Goal: Check status: Check status

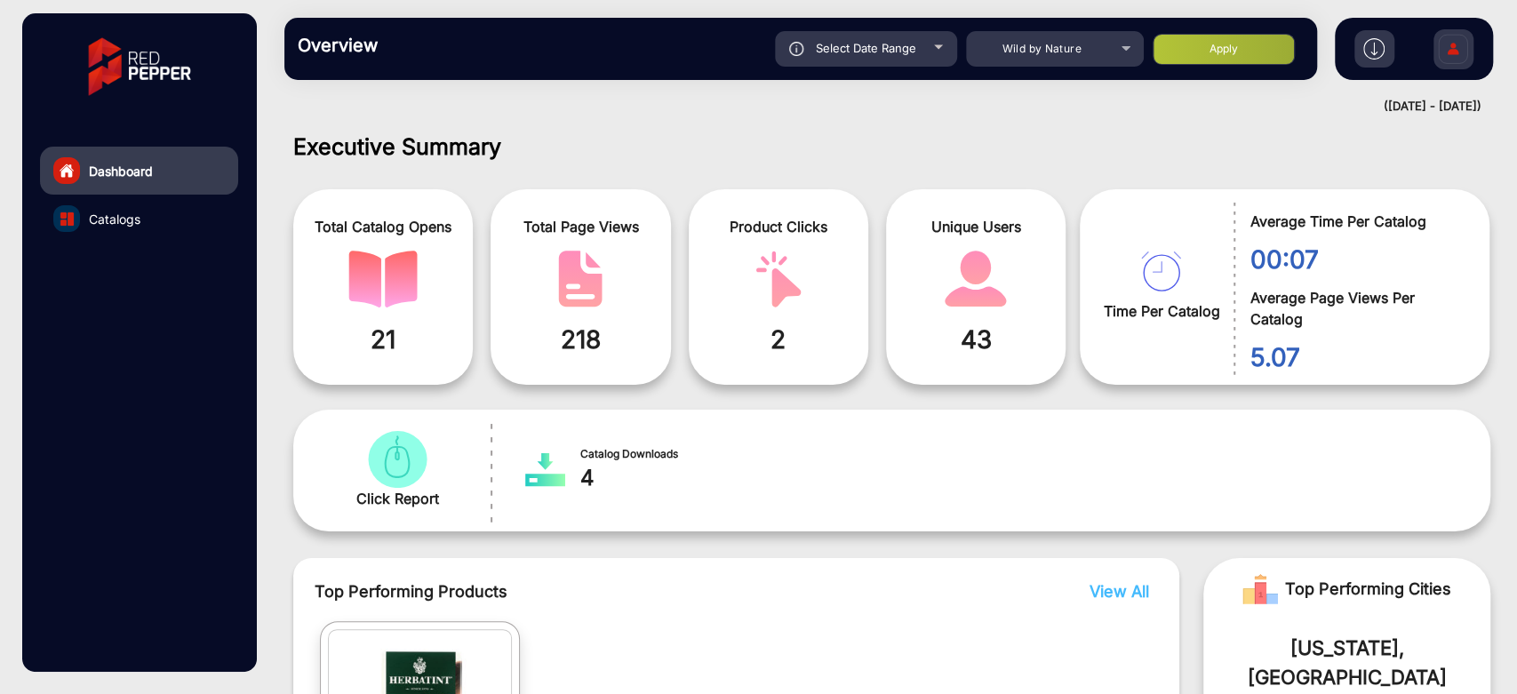
scroll to position [13, 0]
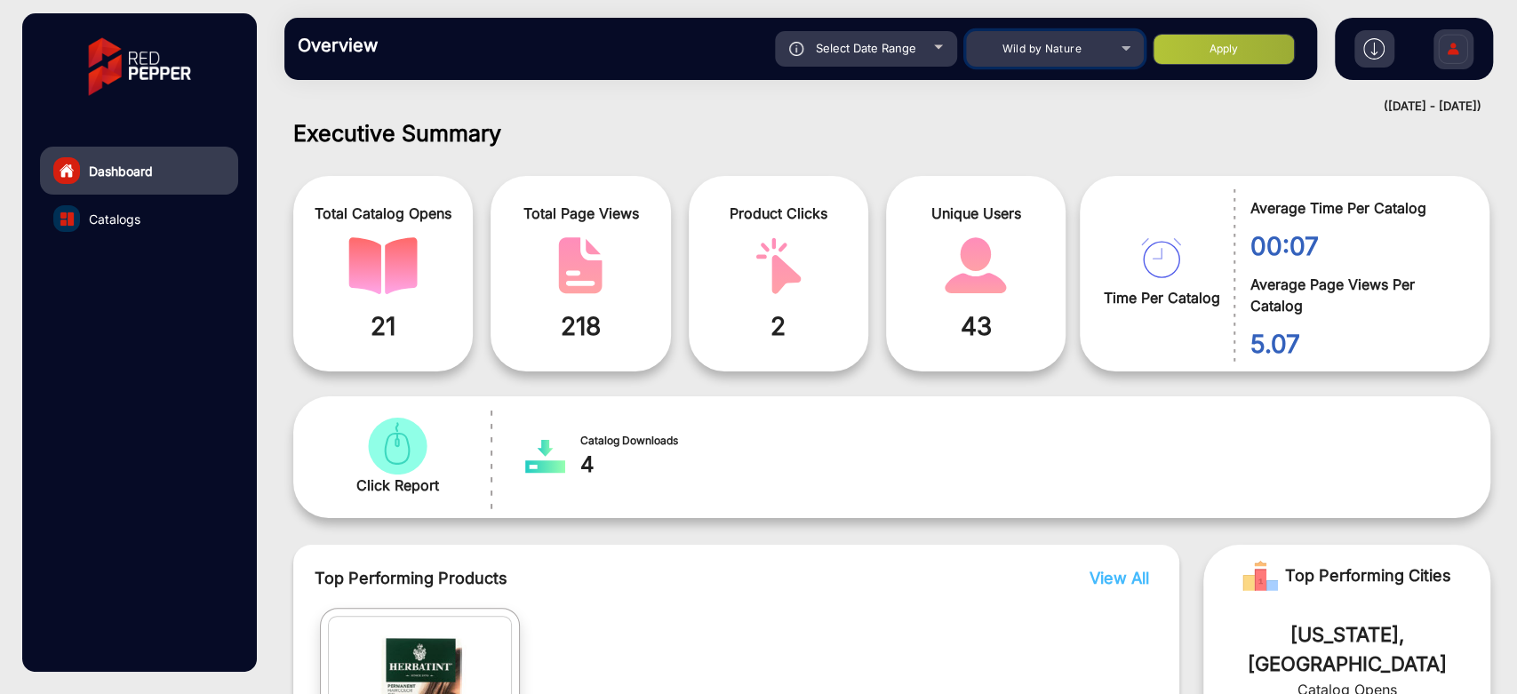
click at [1050, 52] on span "Wild by Nature" at bounding box center [1041, 48] width 79 height 13
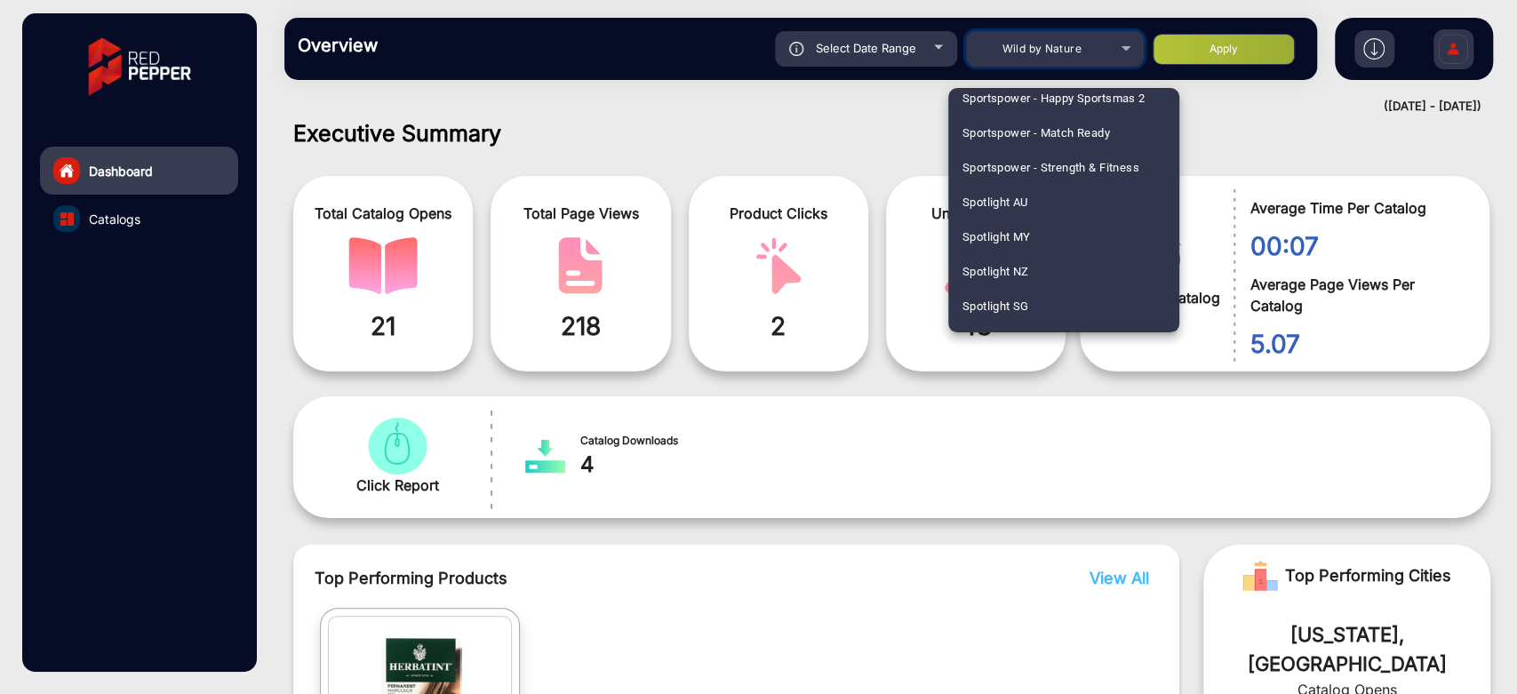
scroll to position [4546, 0]
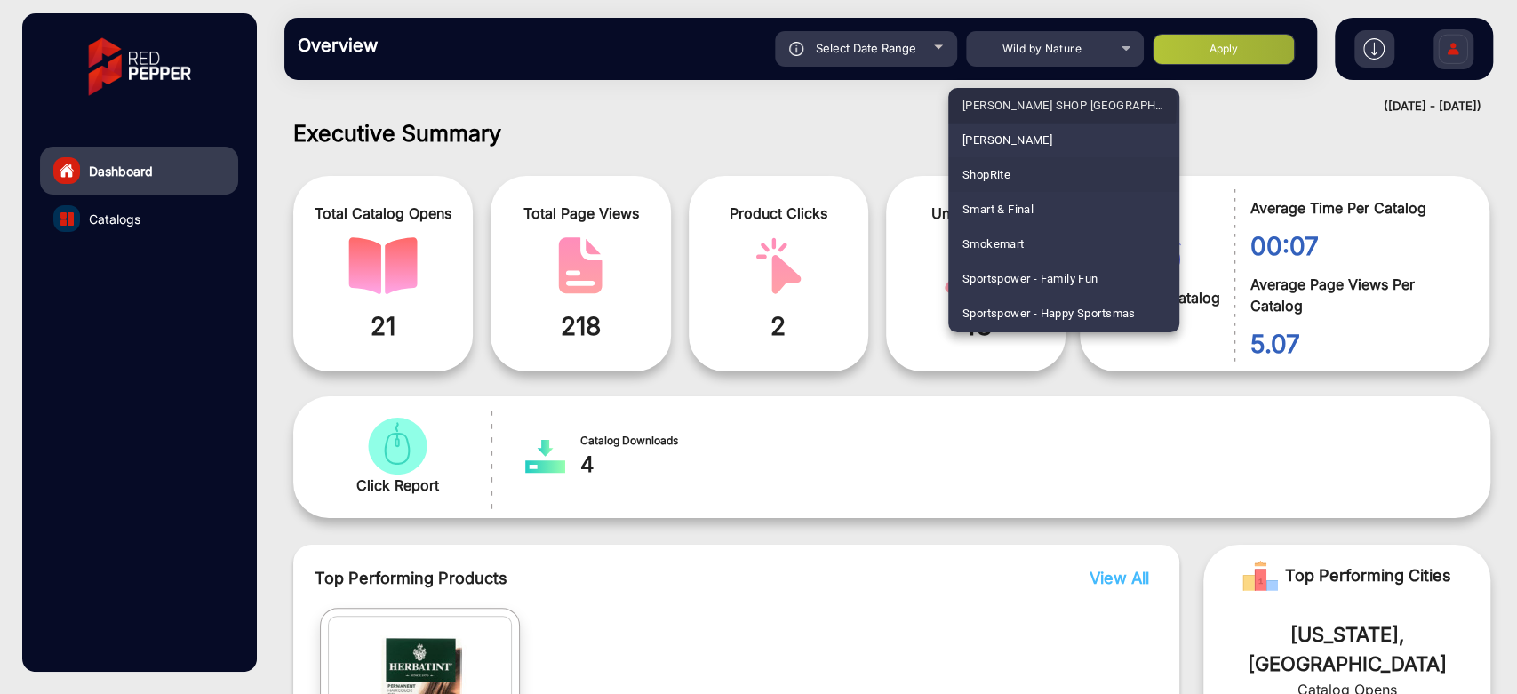
click at [1031, 105] on span "[PERSON_NAME] SHOP [GEOGRAPHIC_DATA]" at bounding box center [1063, 105] width 203 height 35
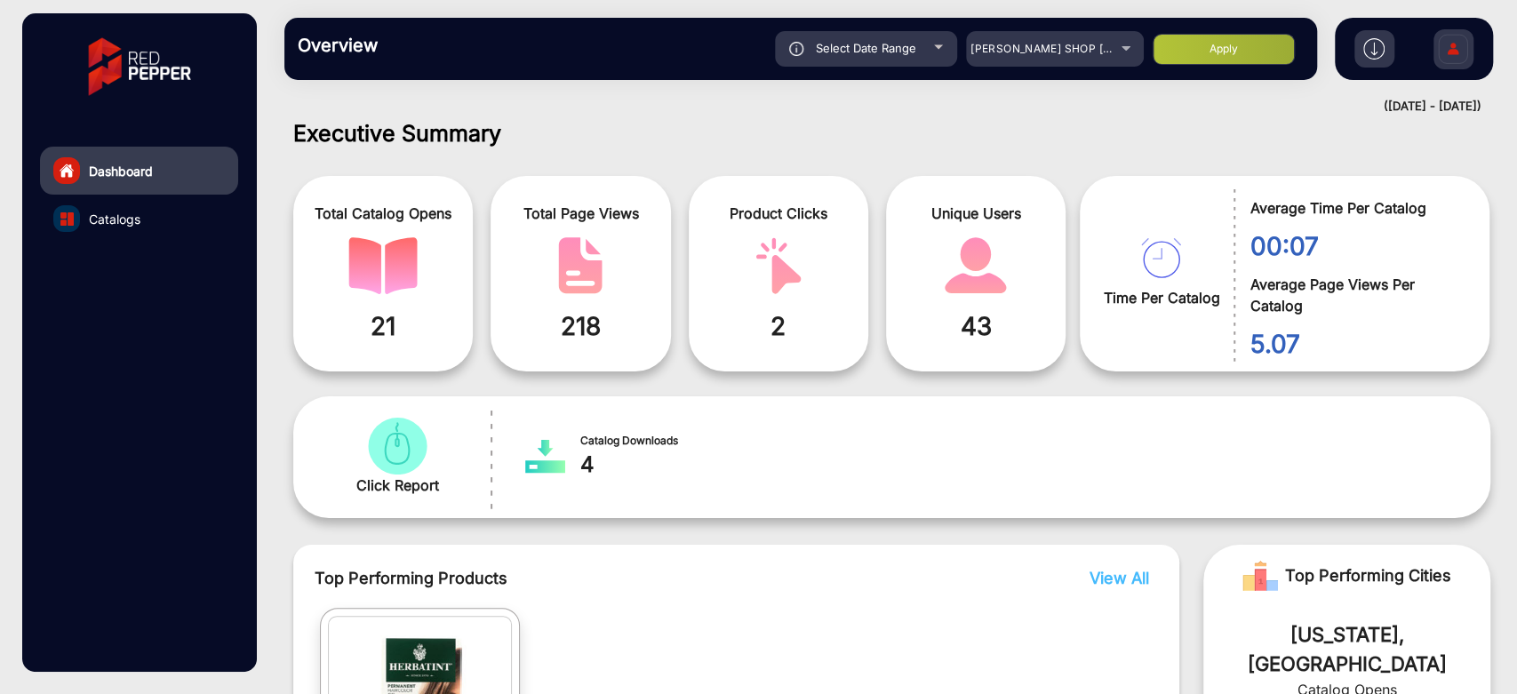
click at [1190, 46] on button "Apply" at bounding box center [1223, 49] width 142 height 31
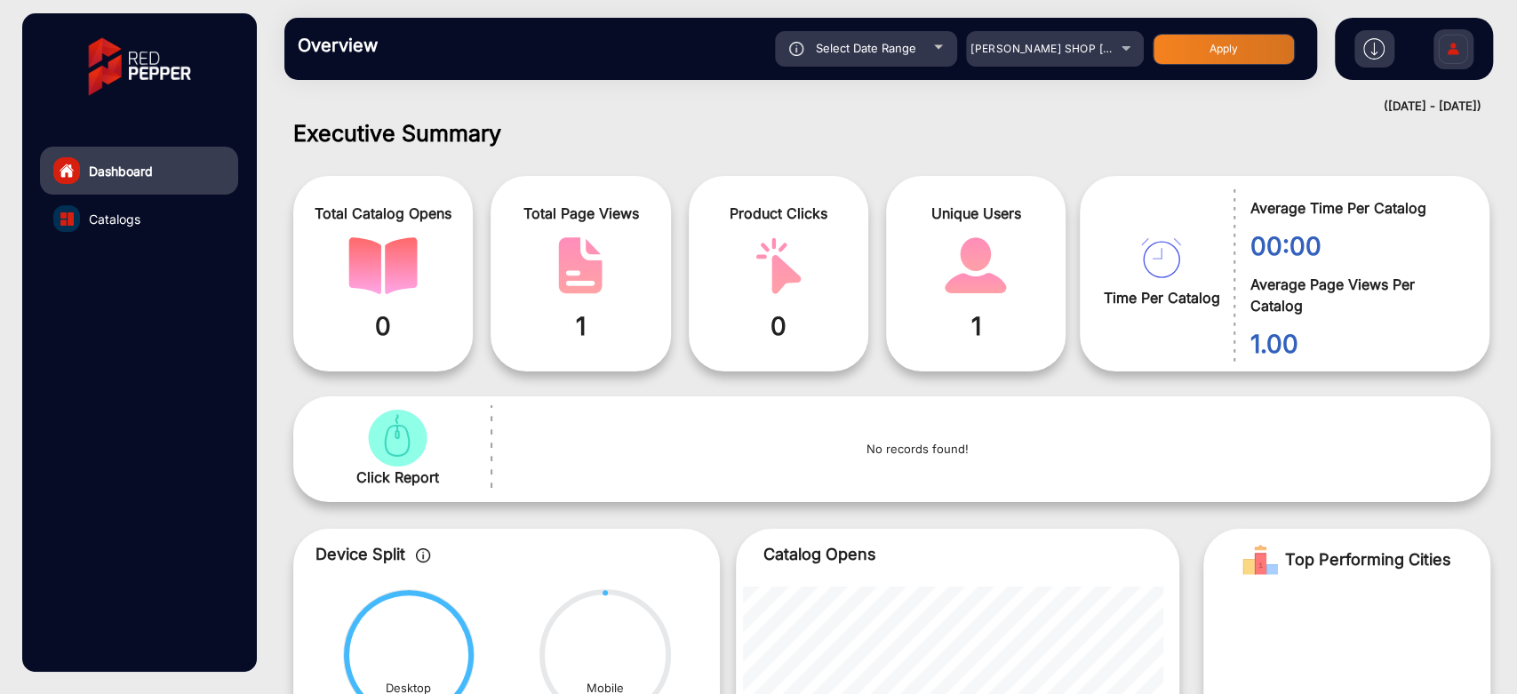
click at [910, 54] on span "Select Date Range" at bounding box center [866, 48] width 100 height 14
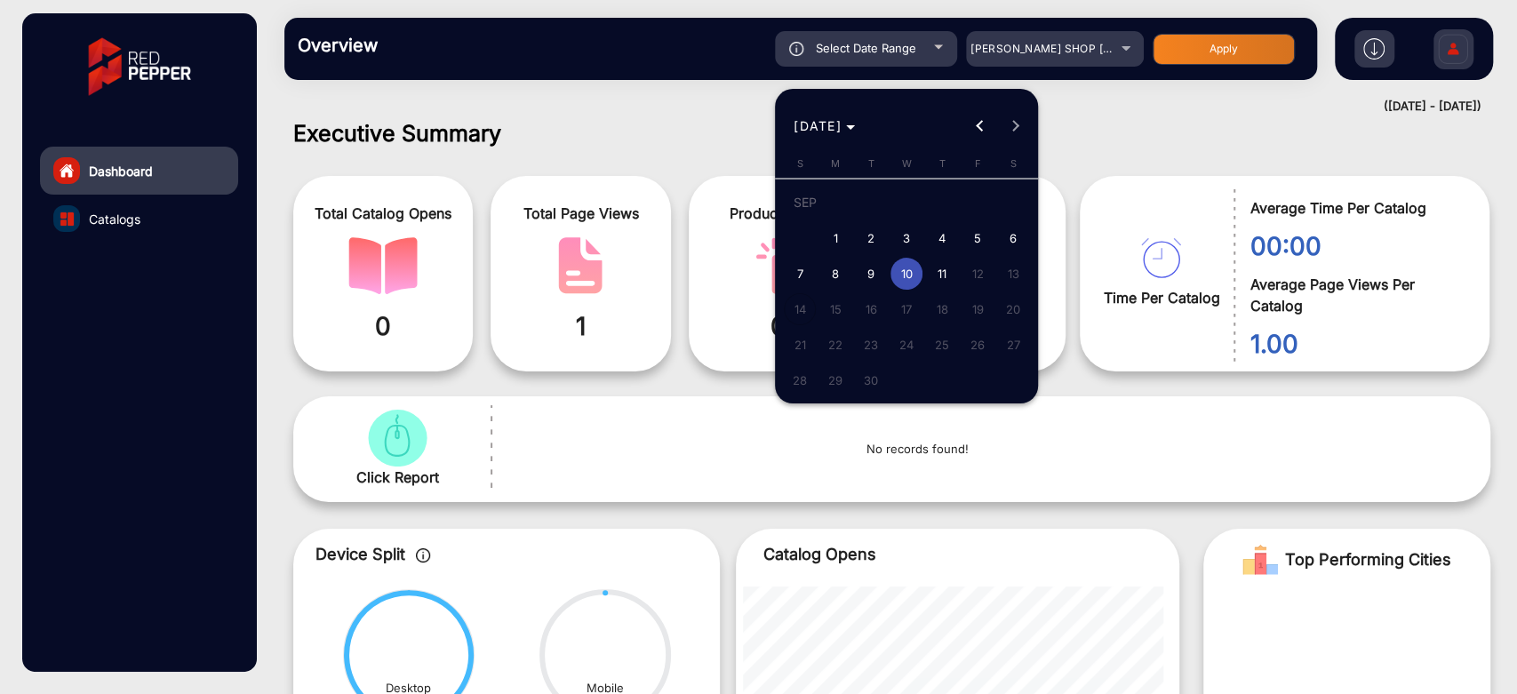
click at [947, 263] on span "11" at bounding box center [942, 274] width 32 height 32
type input "[DATE]"
click at [947, 263] on span "11" at bounding box center [942, 274] width 32 height 32
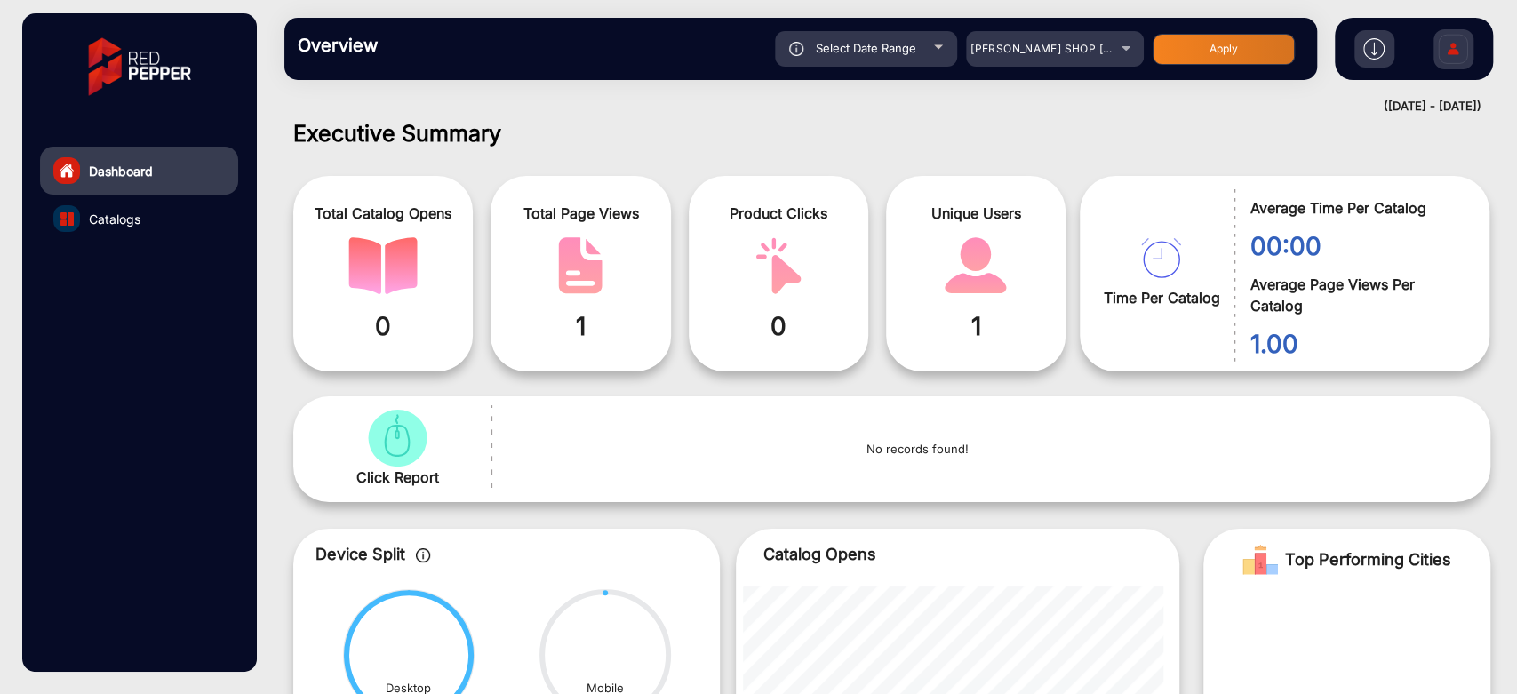
type input "[DATE]"
click at [1204, 56] on button "Apply" at bounding box center [1223, 49] width 142 height 31
click at [908, 61] on div "Select Date Range" at bounding box center [866, 49] width 182 height 36
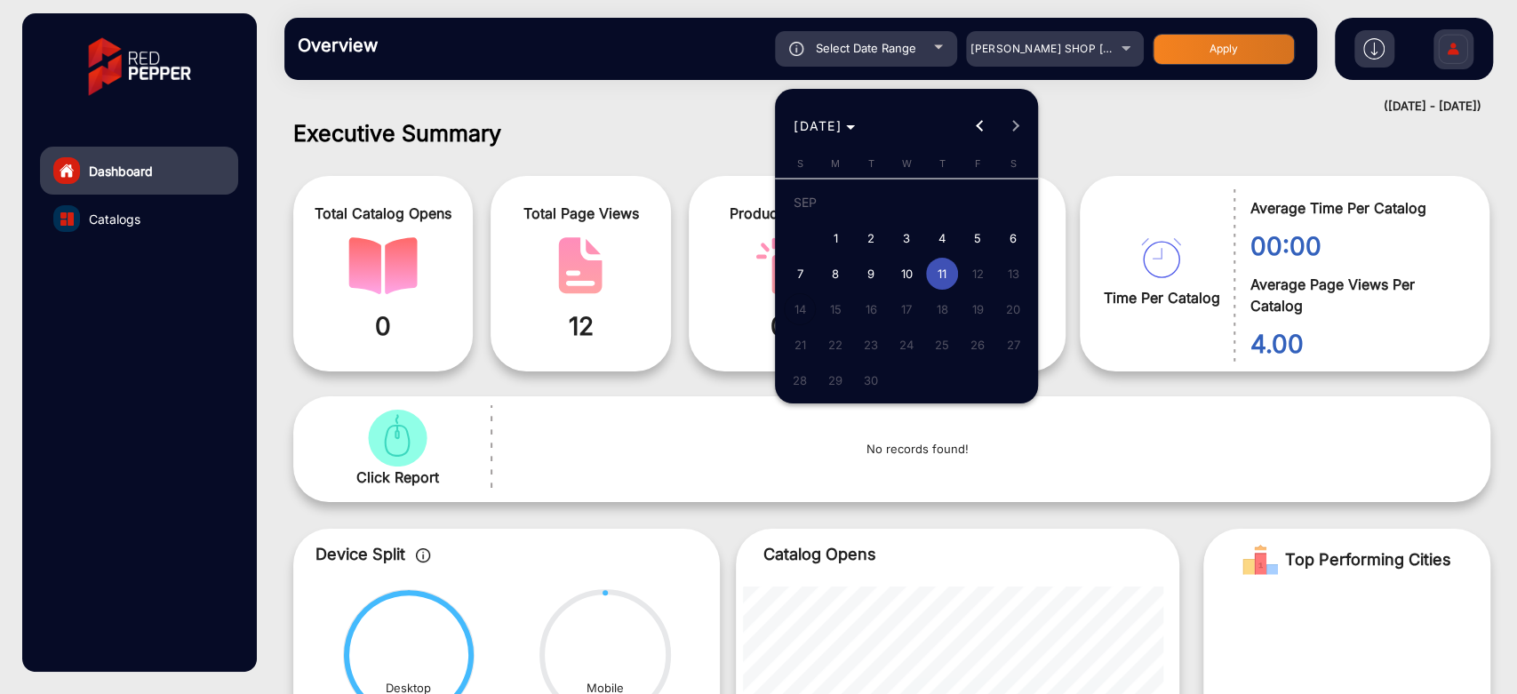
click at [1111, 180] on div at bounding box center [758, 347] width 1517 height 694
